Goal: Transaction & Acquisition: Purchase product/service

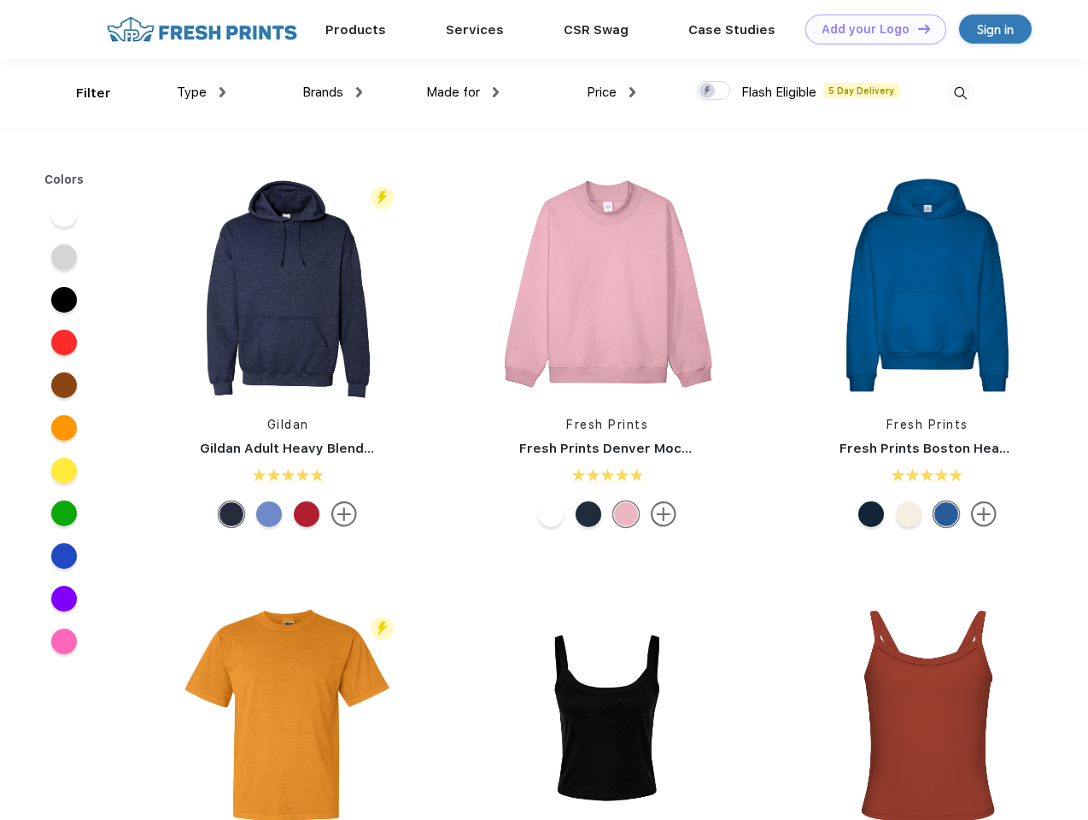
click at [869, 29] on link "Add your Logo Design Tool" at bounding box center [875, 30] width 141 height 30
click at [0, 0] on div "Design Tool" at bounding box center [0, 0] width 0 height 0
click at [916, 28] on link "Add your Logo Design Tool" at bounding box center [875, 30] width 141 height 30
click at [82, 93] on div "Filter" at bounding box center [93, 94] width 35 height 20
click at [201, 92] on span "Type" at bounding box center [192, 92] width 30 height 15
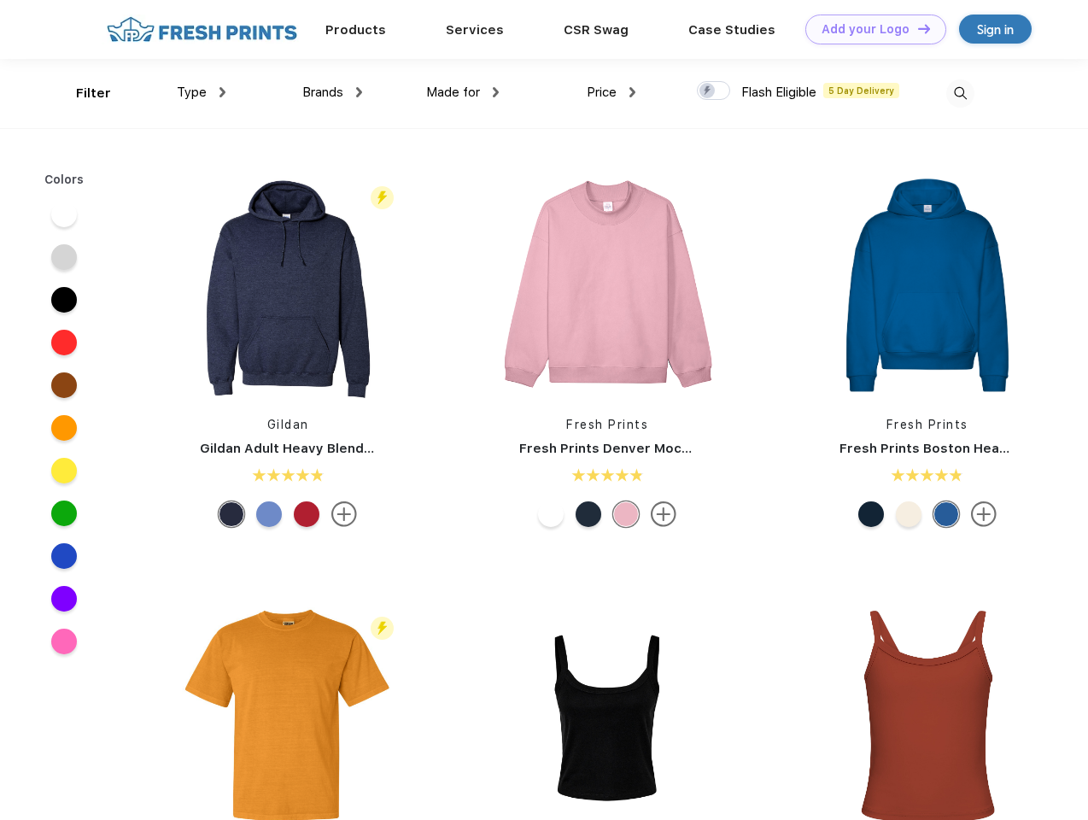
click at [332, 92] on span "Brands" at bounding box center [322, 92] width 41 height 15
click at [463, 92] on span "Made for" at bounding box center [453, 92] width 54 height 15
click at [611, 92] on span "Price" at bounding box center [601, 92] width 30 height 15
click at [714, 91] on div at bounding box center [713, 90] width 33 height 19
click at [708, 91] on input "checkbox" at bounding box center [702, 85] width 11 height 11
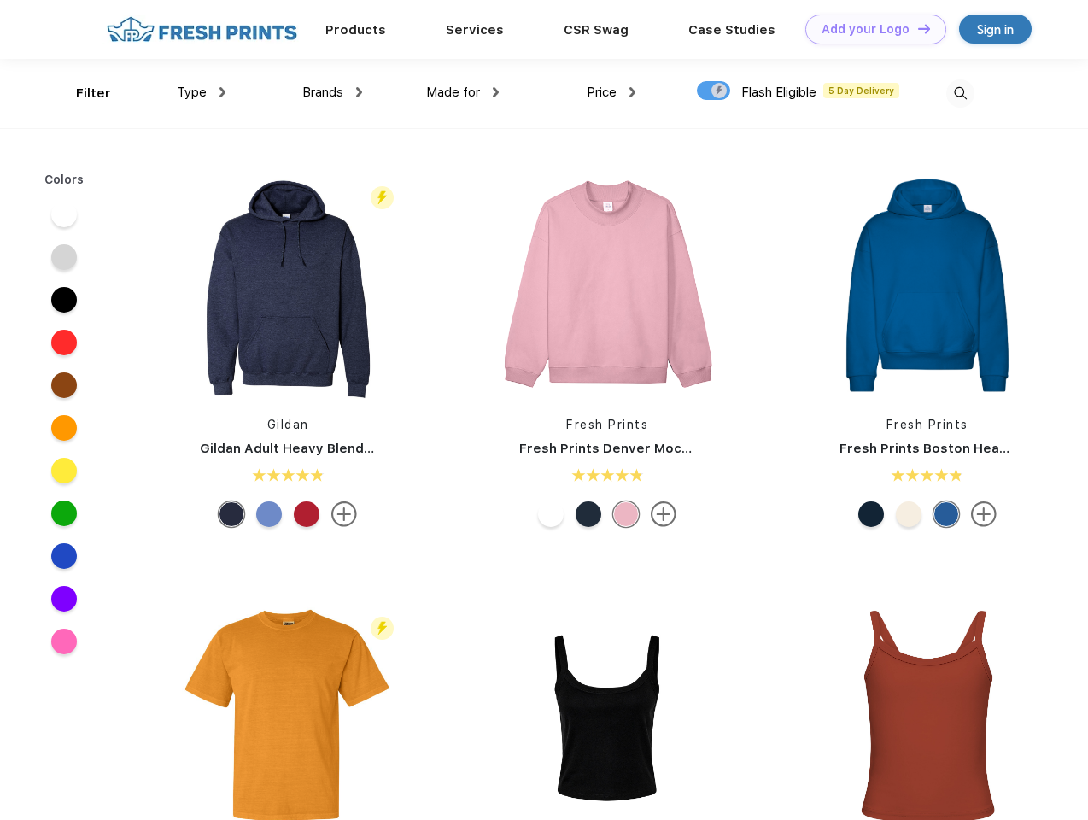
click at [960, 93] on img at bounding box center [960, 93] width 28 height 28
